Goal: Task Accomplishment & Management: Complete application form

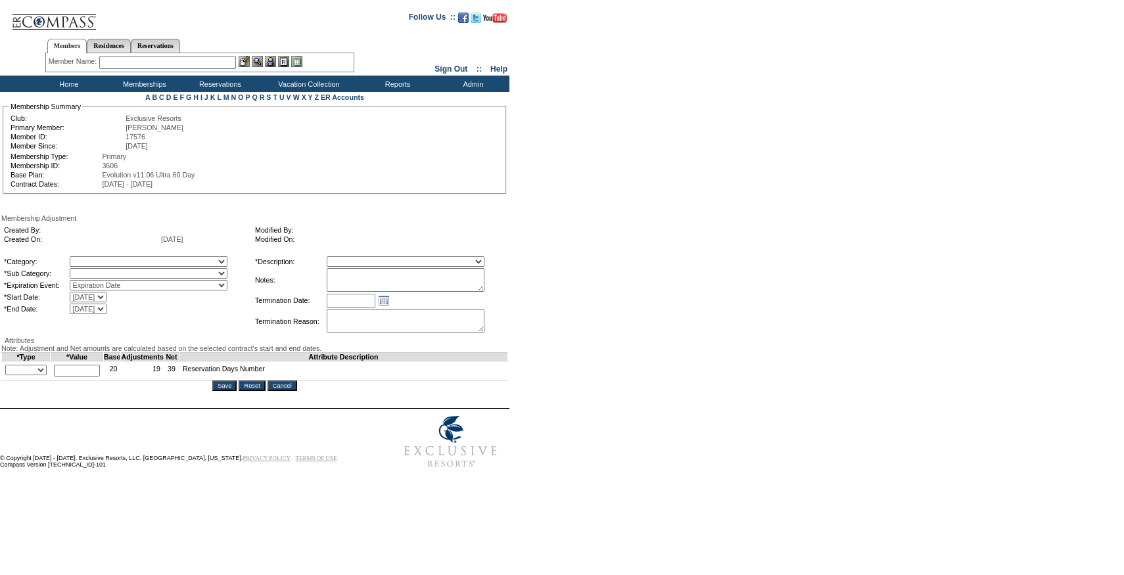
click at [436, 271] on textarea at bounding box center [406, 280] width 158 height 24
type textarea "Per [PERSON_NAME] email [DATE], adding 3 days to 25/26."
click at [414, 265] on select "Membership/Transfer Fee Adjustment Membership Fee Adjustment Add-On Fee Adjustm…" at bounding box center [406, 261] width 158 height 11
select select "275"
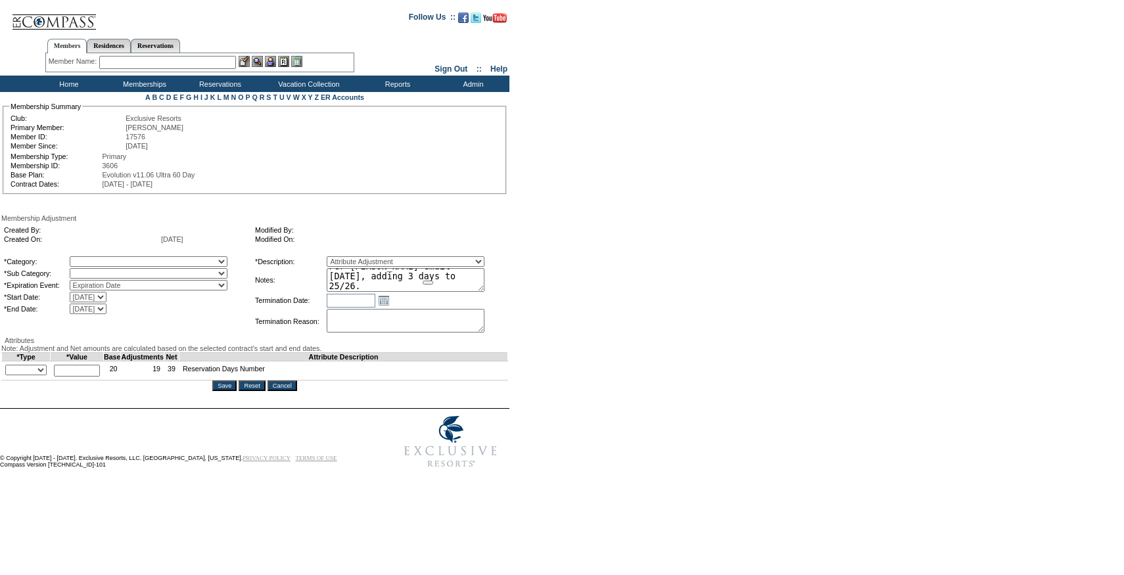
click at [351, 258] on select "Membership/Transfer Fee Adjustment Membership Fee Adjustment Add-On Fee Adjustm…" at bounding box center [406, 261] width 158 height 11
click at [160, 267] on select "A La Carte Days Contract Election Days Converted Days [MEDICAL_DATA] Other Refe…" at bounding box center [149, 261] width 158 height 11
select select "1060"
click at [97, 258] on select "A La Carte Days Contract Election Days Converted Days [MEDICAL_DATA] Other Refe…" at bounding box center [149, 261] width 158 height 11
click at [133, 276] on select at bounding box center [149, 273] width 158 height 11
